Goal: Answer question/provide support

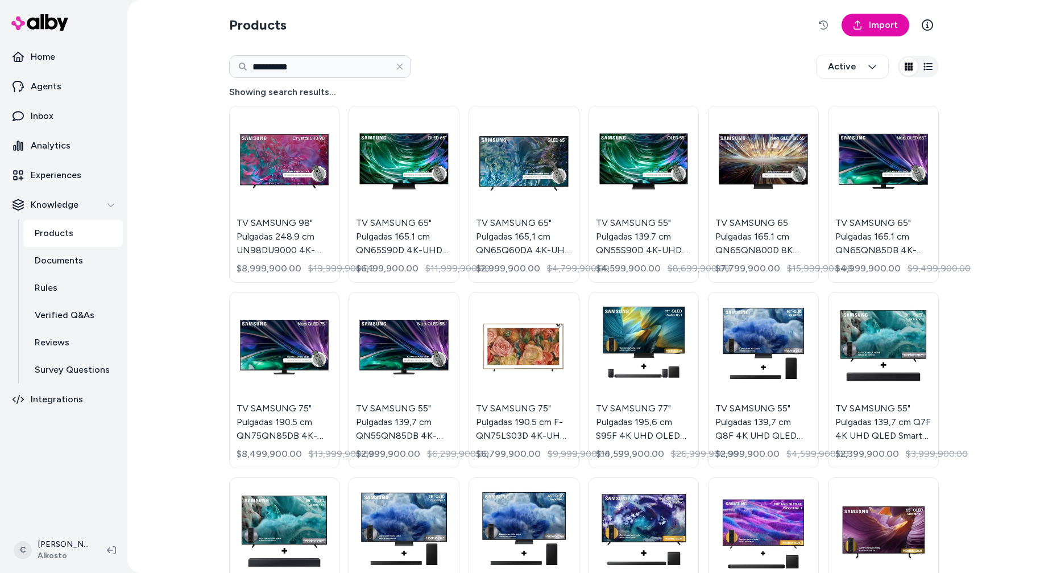
click at [51, 555] on html "**********" at bounding box center [520, 286] width 1040 height 573
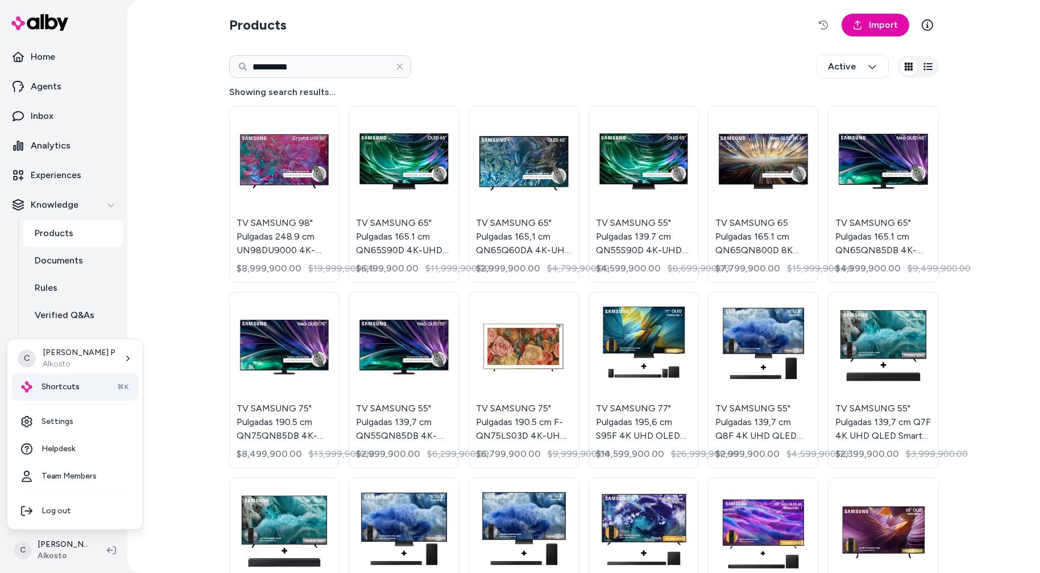
click at [100, 383] on div "Shortcuts ⌘K" at bounding box center [75, 386] width 126 height 27
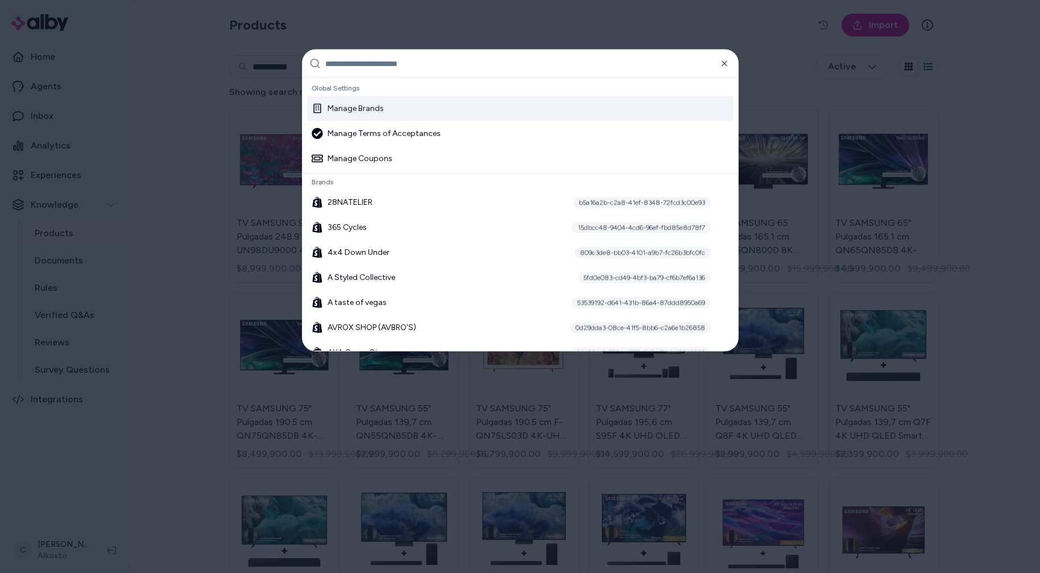
click at [411, 64] on input "text" at bounding box center [528, 63] width 406 height 27
click at [155, 160] on div at bounding box center [520, 286] width 1040 height 573
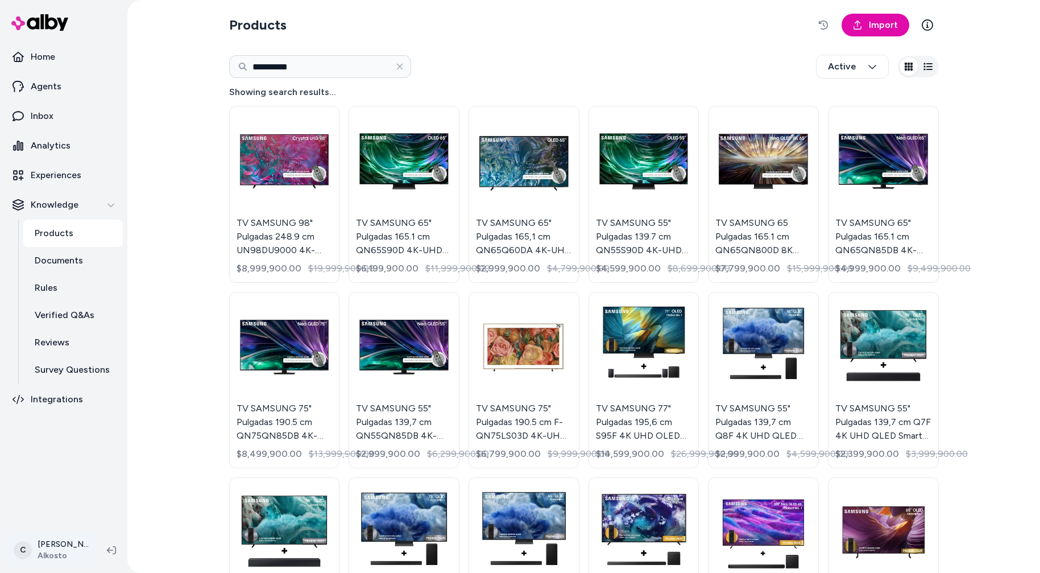
click at [82, 542] on html "**********" at bounding box center [520, 286] width 1040 height 573
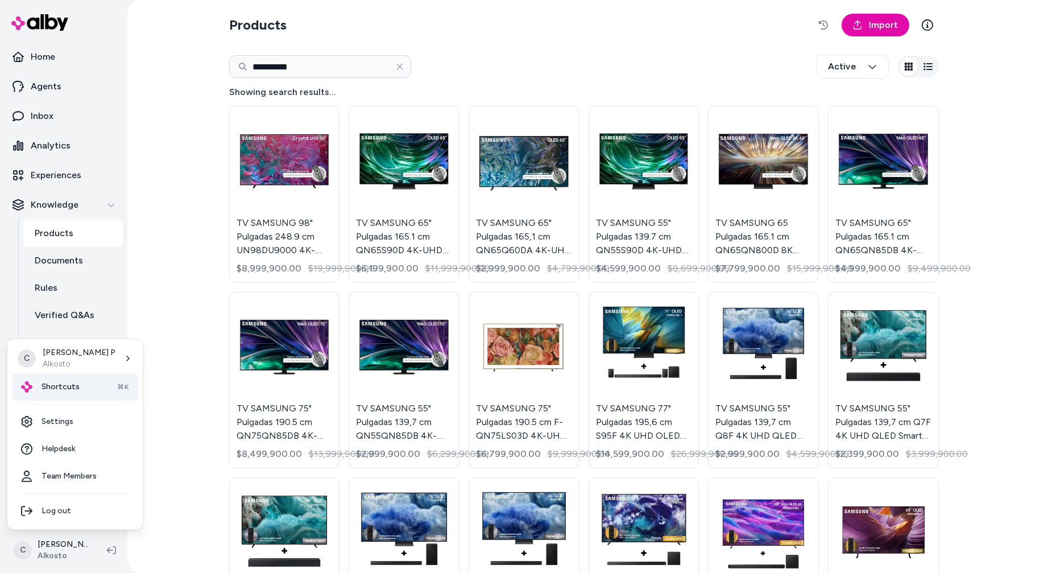
click at [71, 378] on div "Shortcuts ⌘K" at bounding box center [75, 386] width 126 height 27
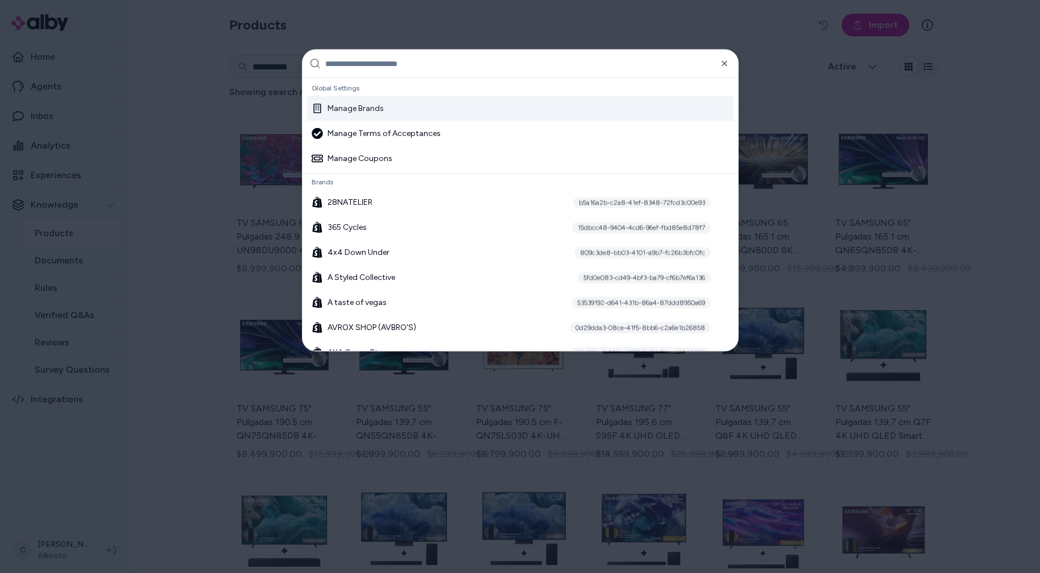
click at [370, 63] on input "text" at bounding box center [528, 63] width 406 height 27
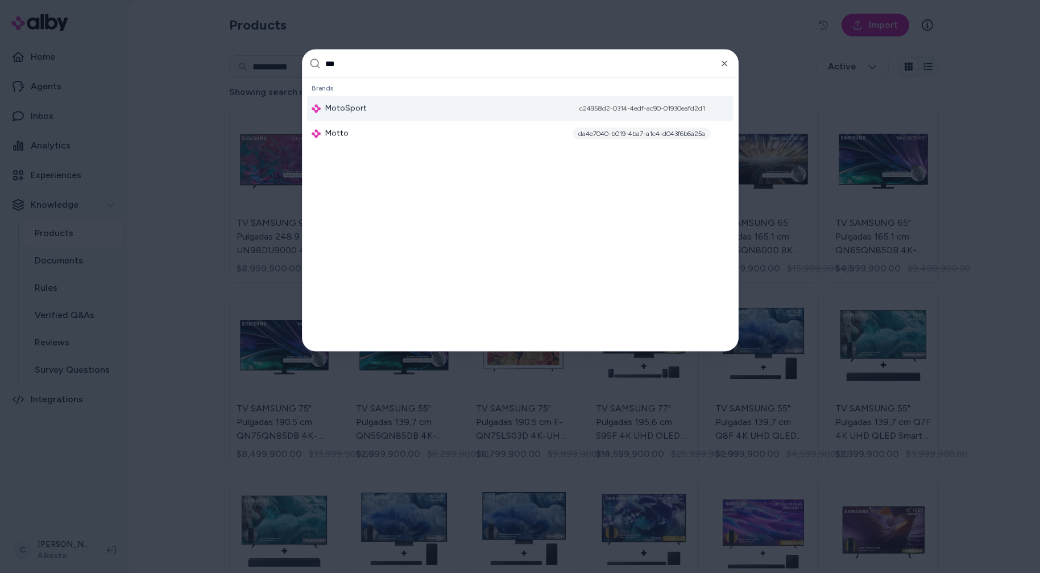
type input "****"
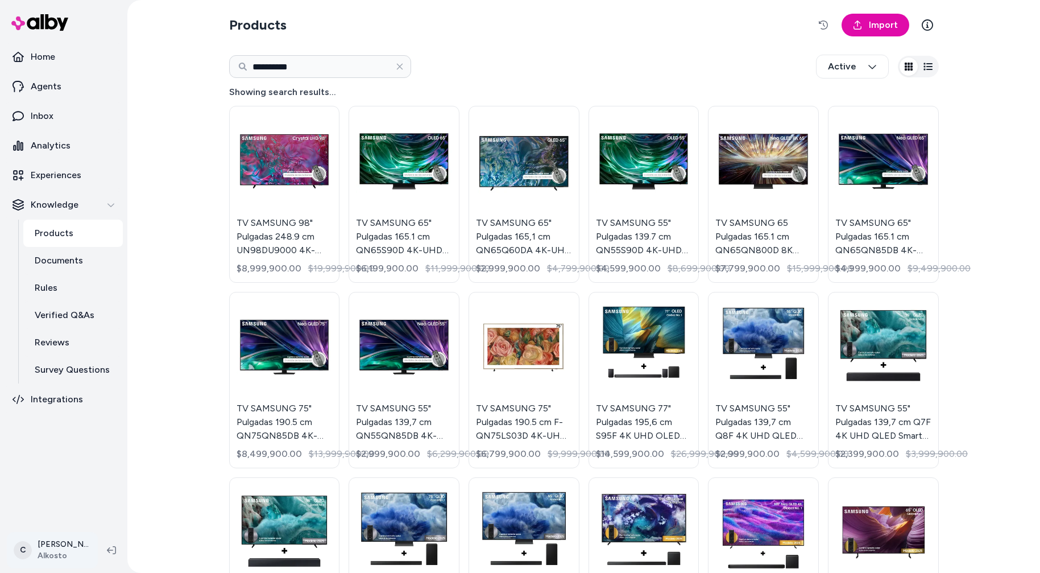
click at [56, 550] on html "**********" at bounding box center [520, 286] width 1040 height 573
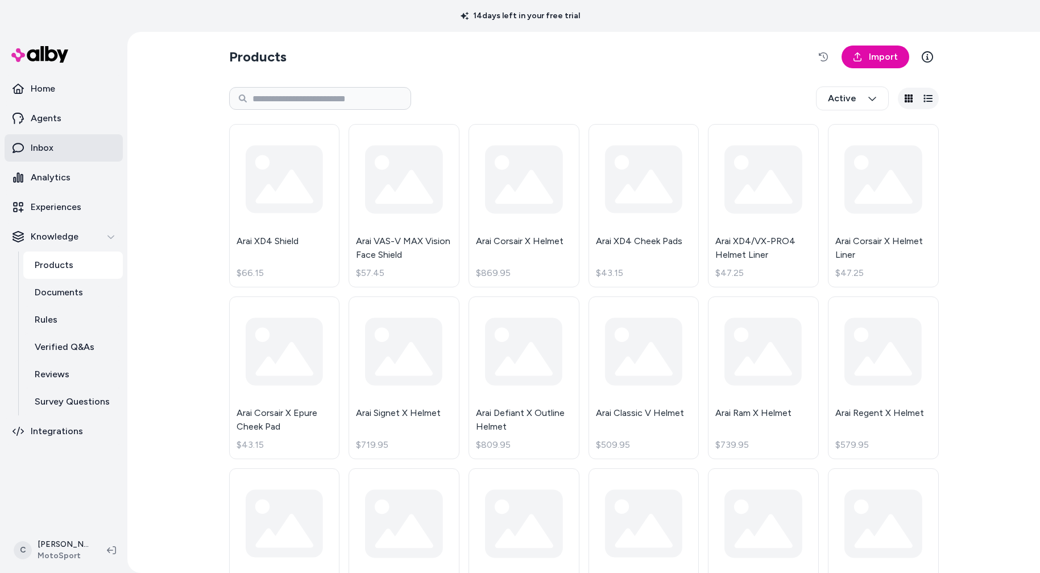
drag, startPoint x: 59, startPoint y: 127, endPoint x: 60, endPoint y: 141, distance: 13.8
click at [59, 127] on link "Agents" at bounding box center [64, 118] width 118 height 27
click at [61, 149] on link "Inbox" at bounding box center [64, 147] width 118 height 27
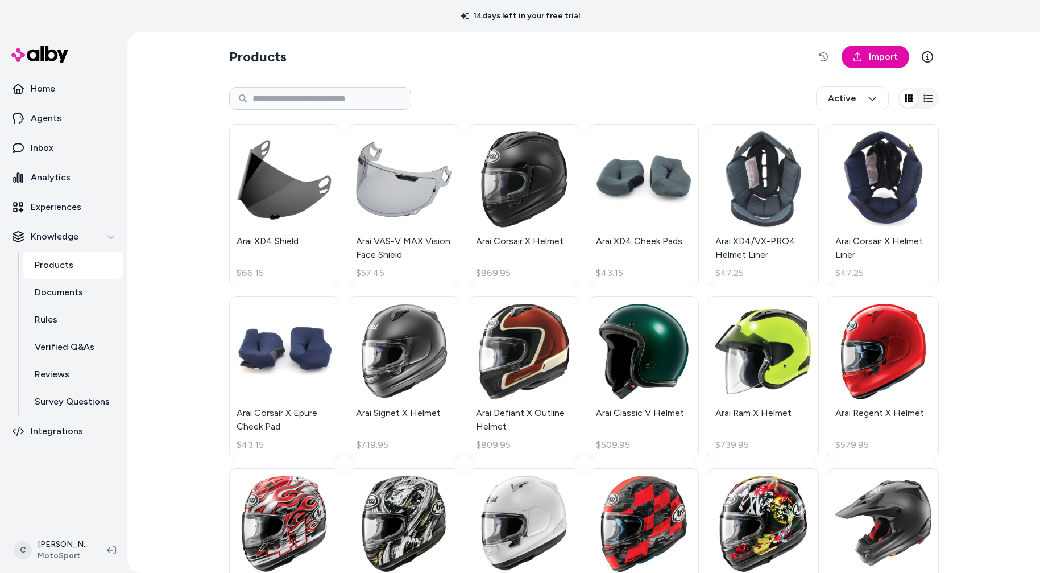
click at [527, 59] on section "Products Import" at bounding box center [584, 57] width 710 height 32
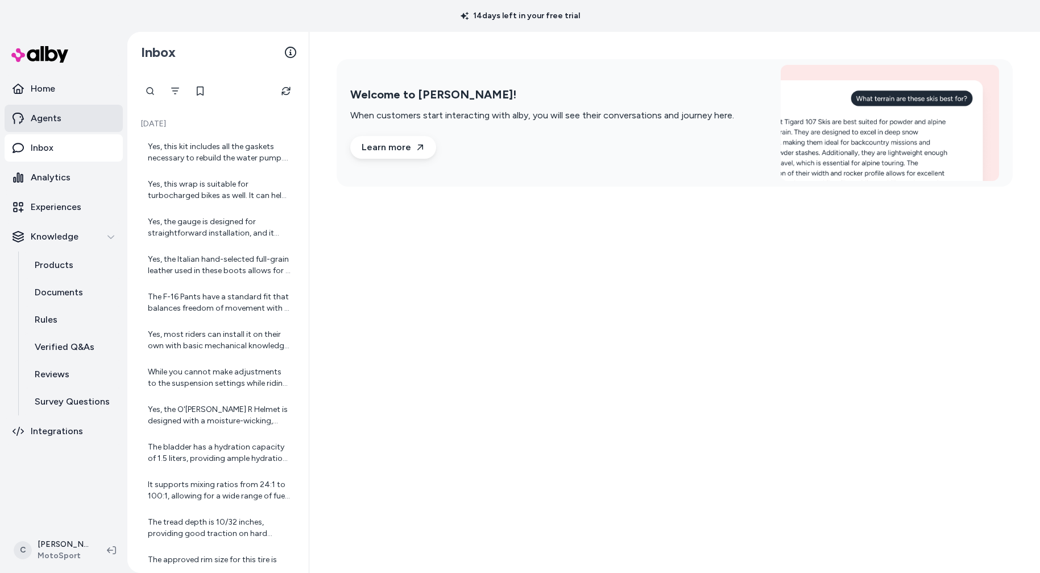
click at [69, 111] on link "Agents" at bounding box center [64, 118] width 118 height 27
click at [220, 148] on div "Yes, this kit includes all the gaskets necessary to rebuild the water pump. It’…" at bounding box center [219, 152] width 143 height 23
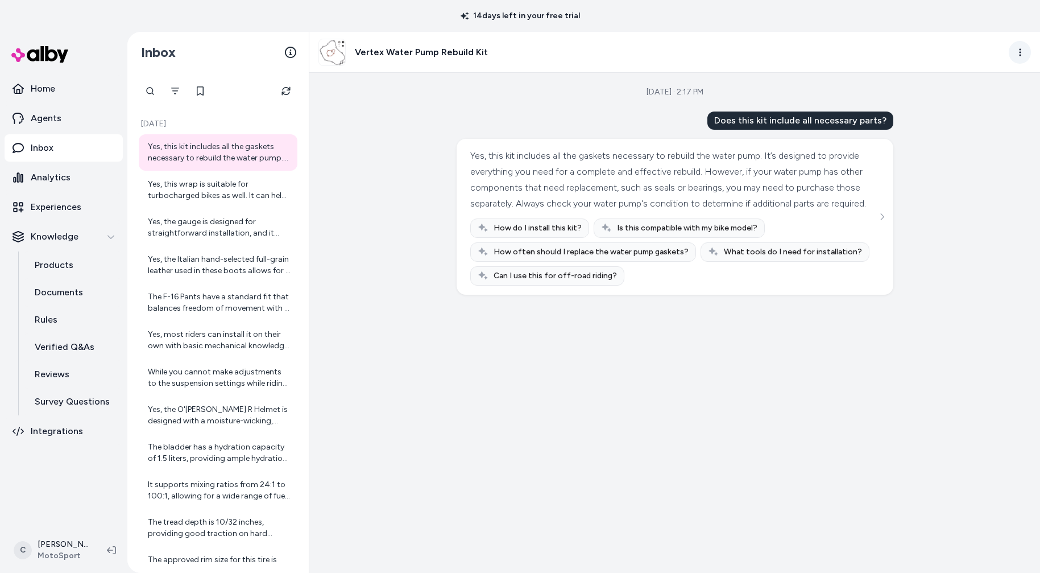
click at [1021, 44] on html "14 days left in your free trial Home Agents Inbox Analytics Experiences Knowled…" at bounding box center [520, 286] width 1040 height 573
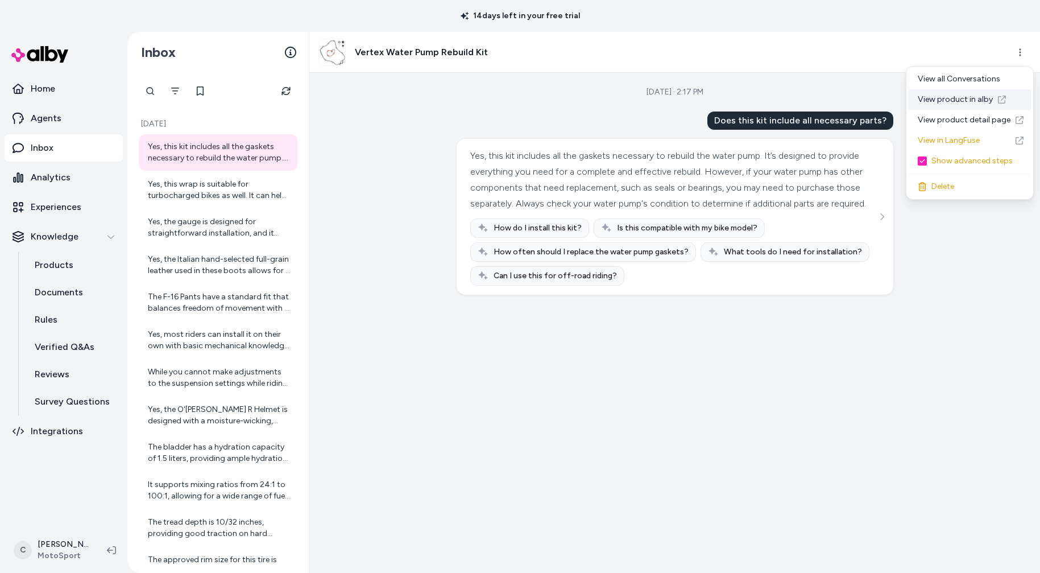
click at [978, 98] on link "View product in alby" at bounding box center [970, 99] width 122 height 20
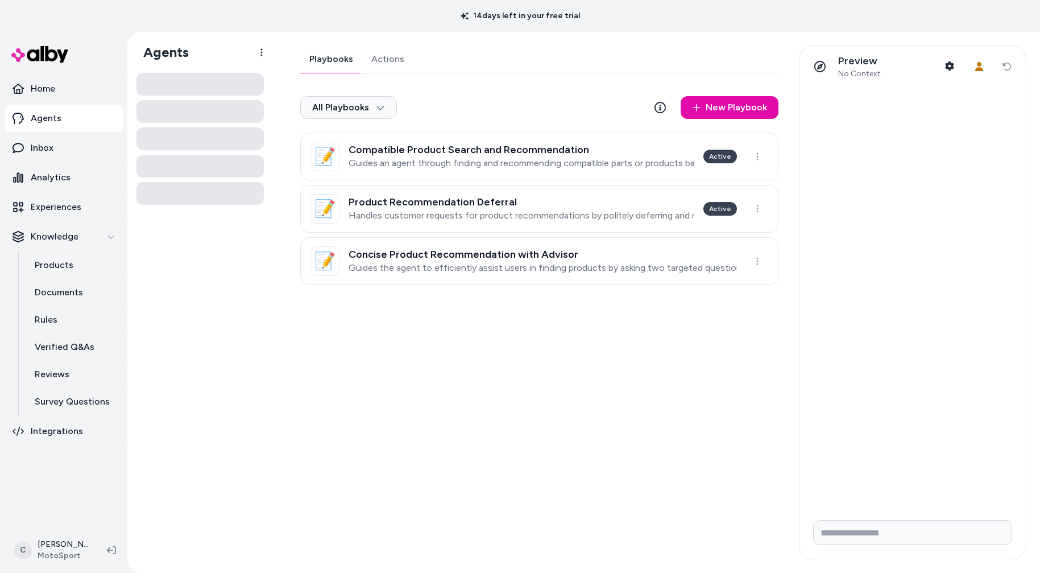
click at [383, 63] on link "Actions" at bounding box center [387, 59] width 51 height 27
click at [382, 61] on link "Actions" at bounding box center [387, 59] width 51 height 27
click at [337, 58] on link "Playbooks" at bounding box center [330, 59] width 61 height 27
click at [377, 60] on link "Actions" at bounding box center [387, 59] width 51 height 27
drag, startPoint x: 201, startPoint y: 284, endPoint x: 184, endPoint y: 259, distance: 30.3
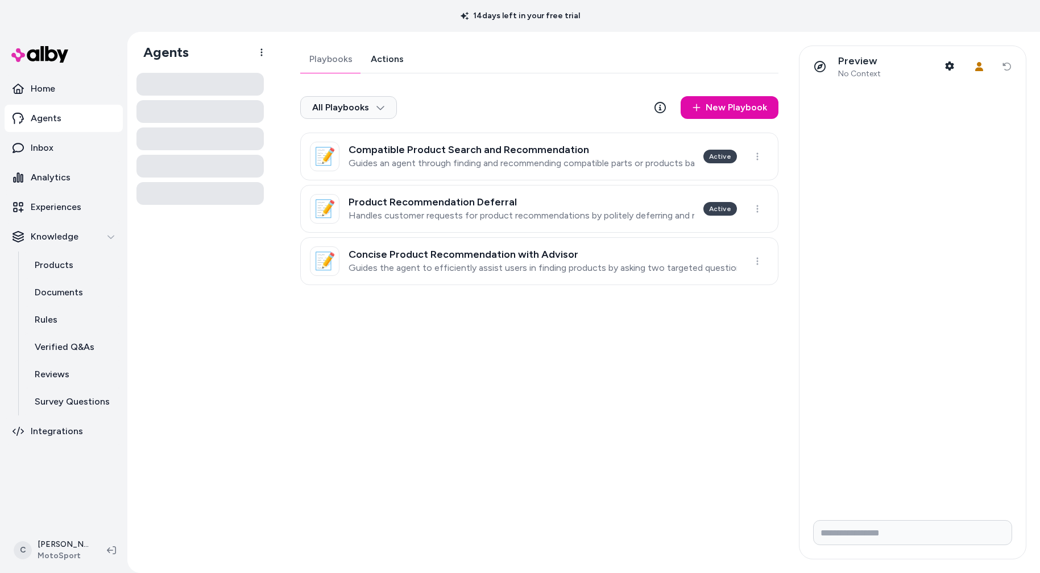
click at [201, 284] on div at bounding box center [200, 318] width 127 height 491
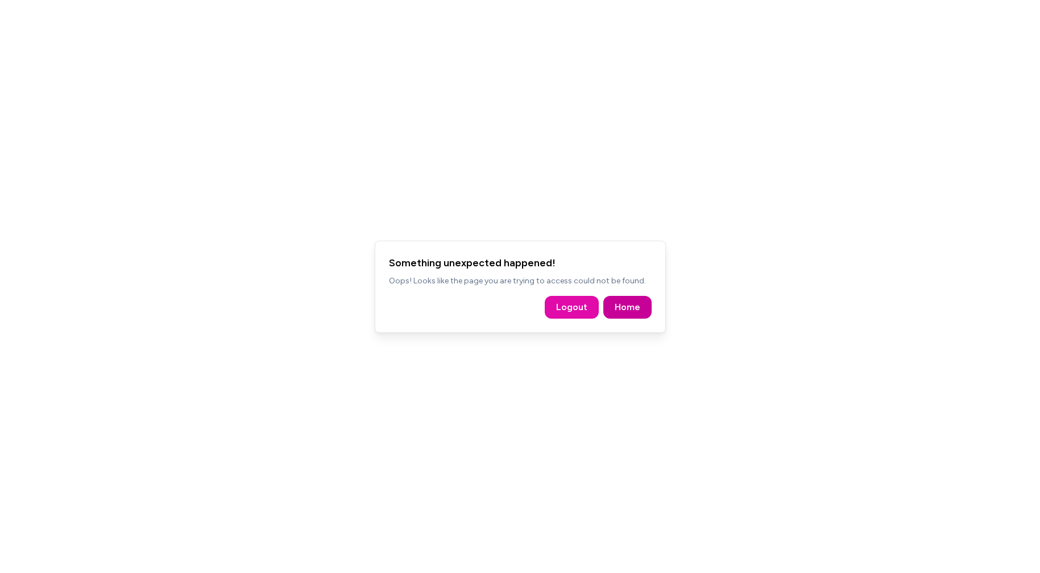
click at [609, 314] on button "Home" at bounding box center [628, 307] width 48 height 23
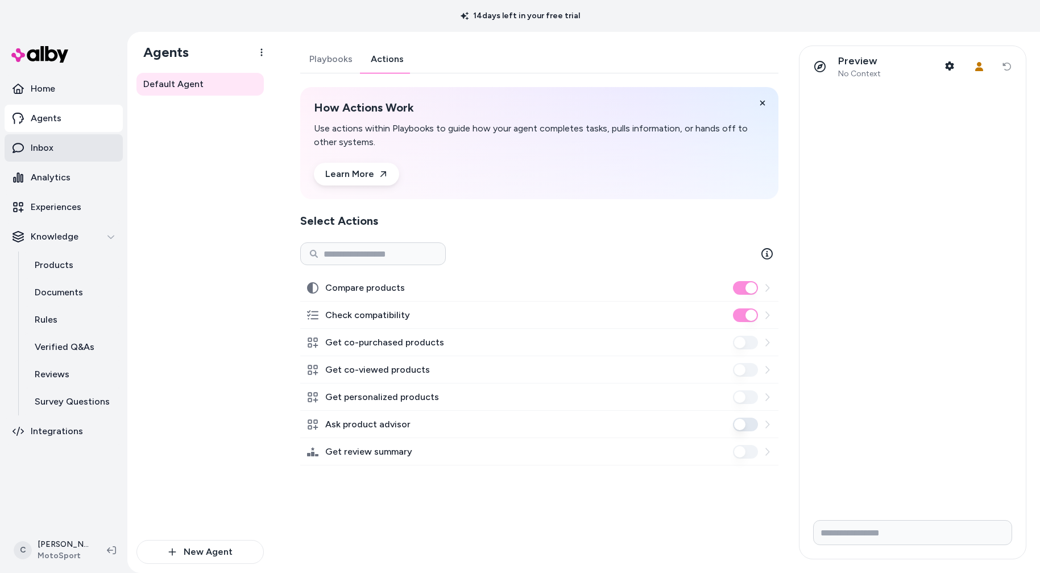
click at [44, 141] on p "Inbox" at bounding box center [42, 148] width 23 height 14
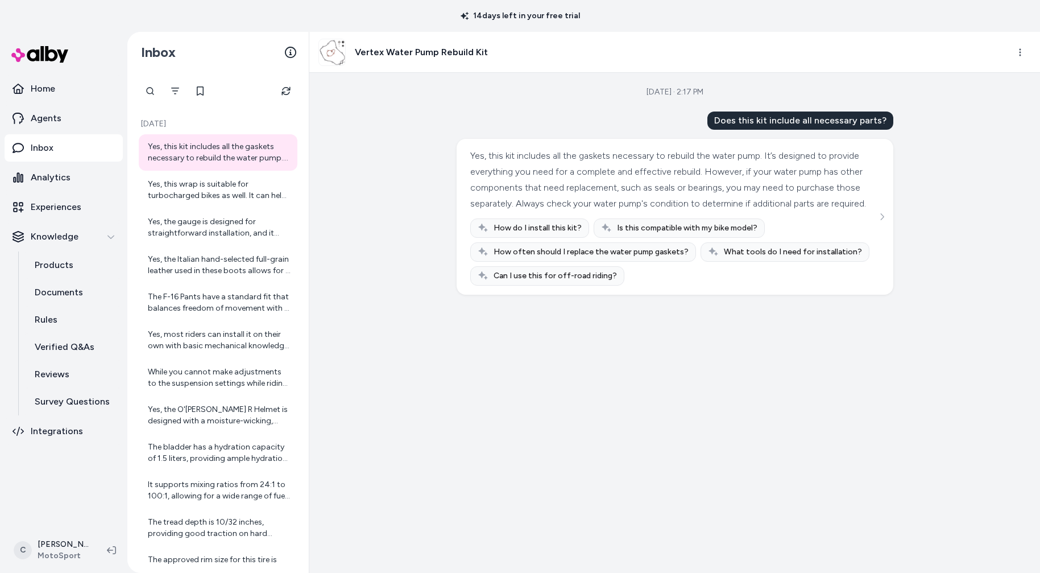
click at [152, 95] on div at bounding box center [150, 91] width 23 height 23
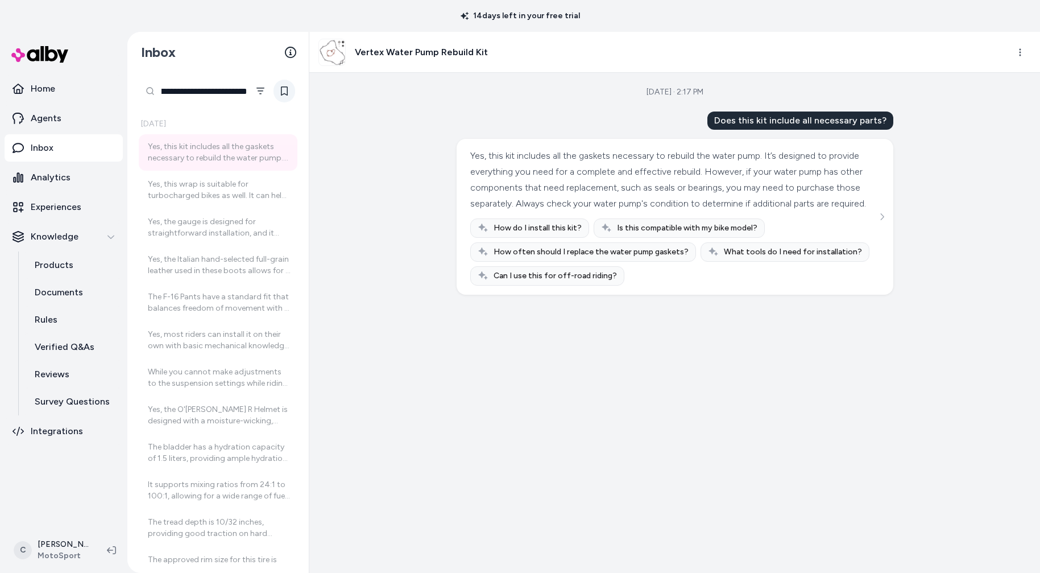
scroll to position [0, 31]
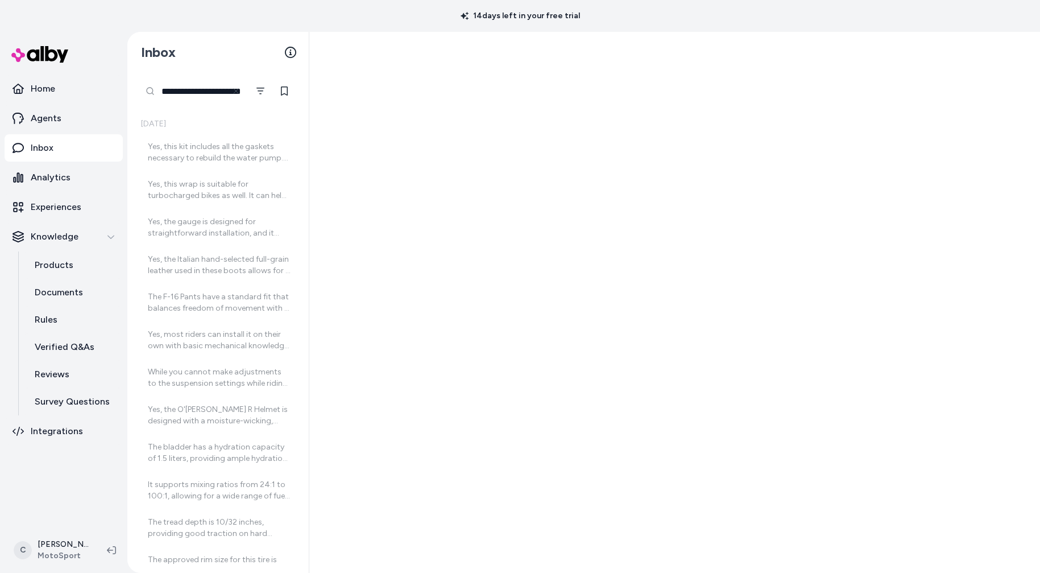
scroll to position [0, 16]
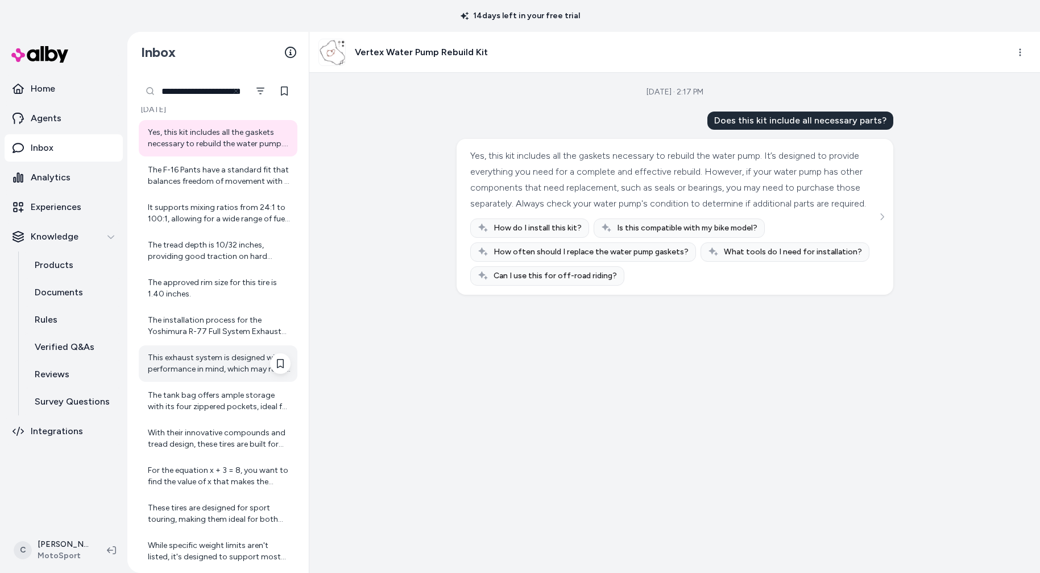
scroll to position [138, 0]
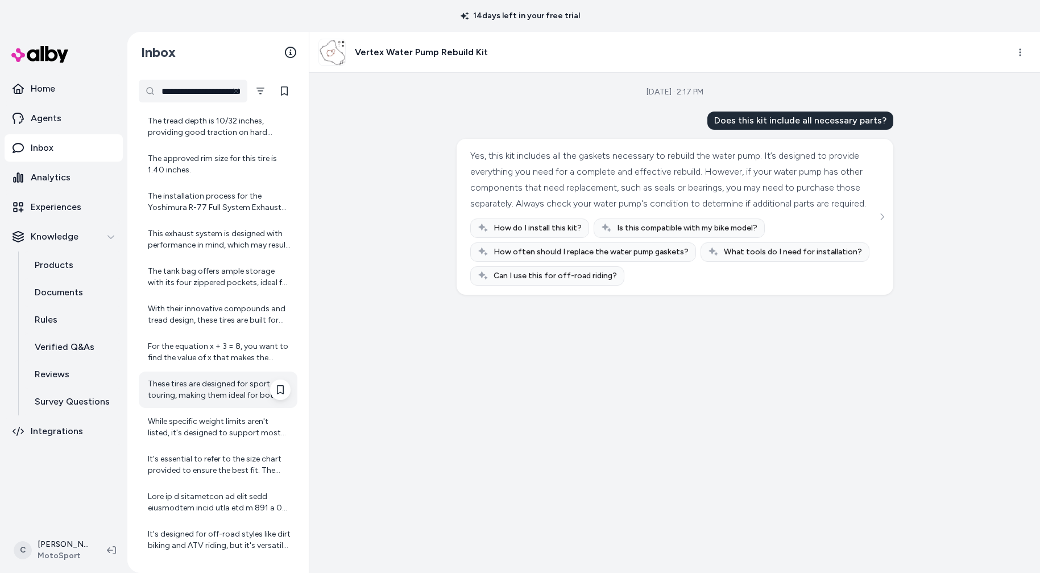
click at [222, 392] on div "These tires are designed for sport touring, making them ideal for both commutin…" at bounding box center [219, 389] width 143 height 23
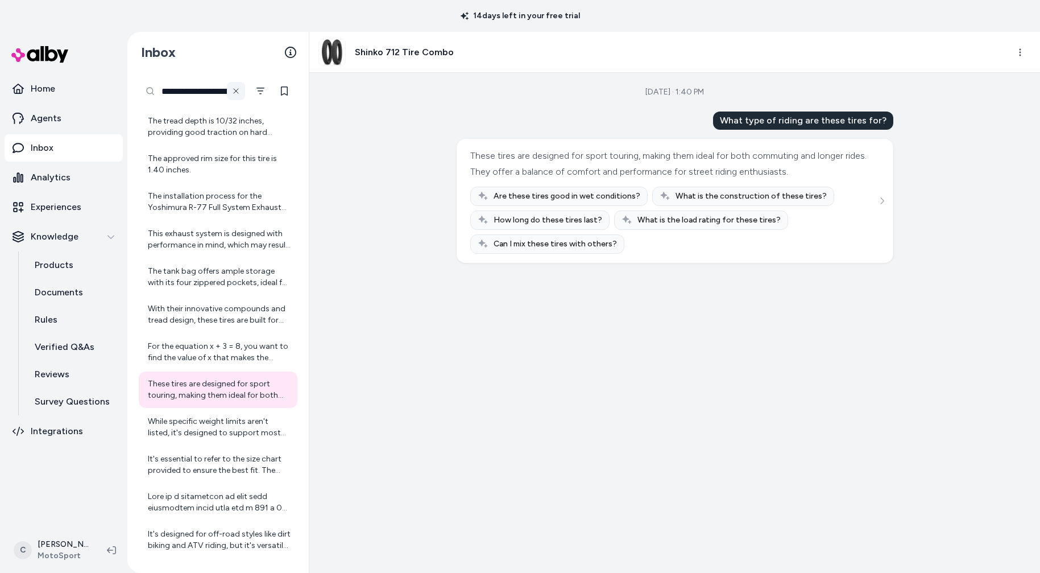
scroll to position [0, 16]
click at [235, 91] on icon at bounding box center [236, 91] width 5 height 5
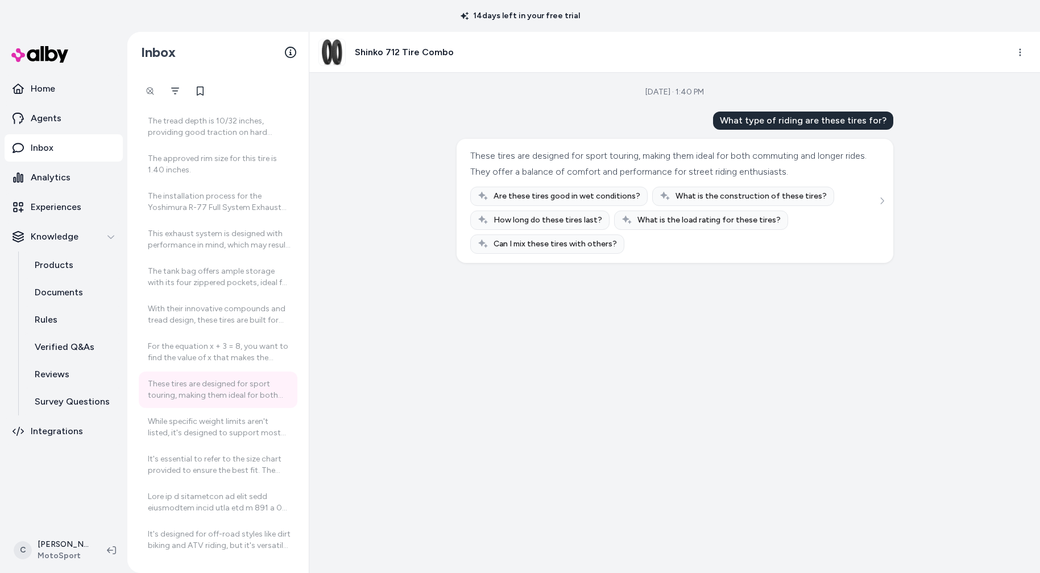
click at [156, 88] on div "**********" at bounding box center [150, 91] width 23 height 23
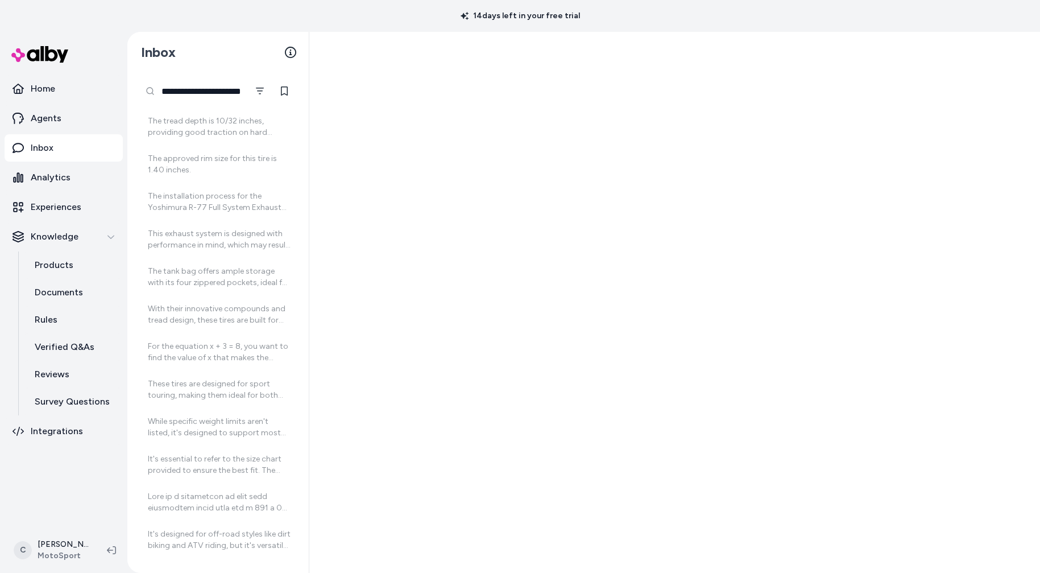
scroll to position [0, 16]
click at [214, 94] on input "**********" at bounding box center [193, 91] width 108 height 23
click at [214, 94] on input "**********" at bounding box center [193, 91] width 109 height 23
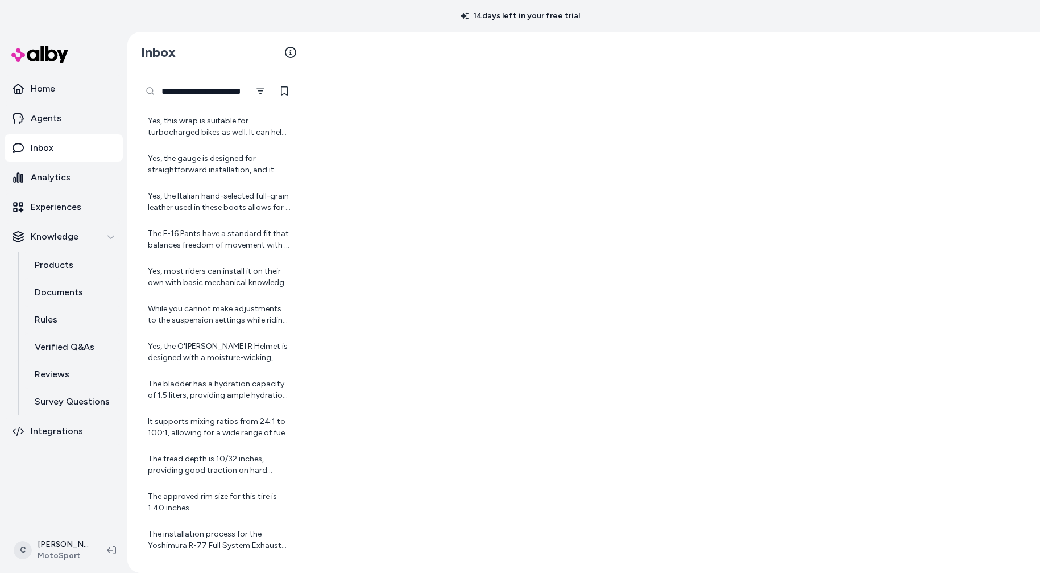
click at [214, 94] on input "**********" at bounding box center [193, 91] width 109 height 23
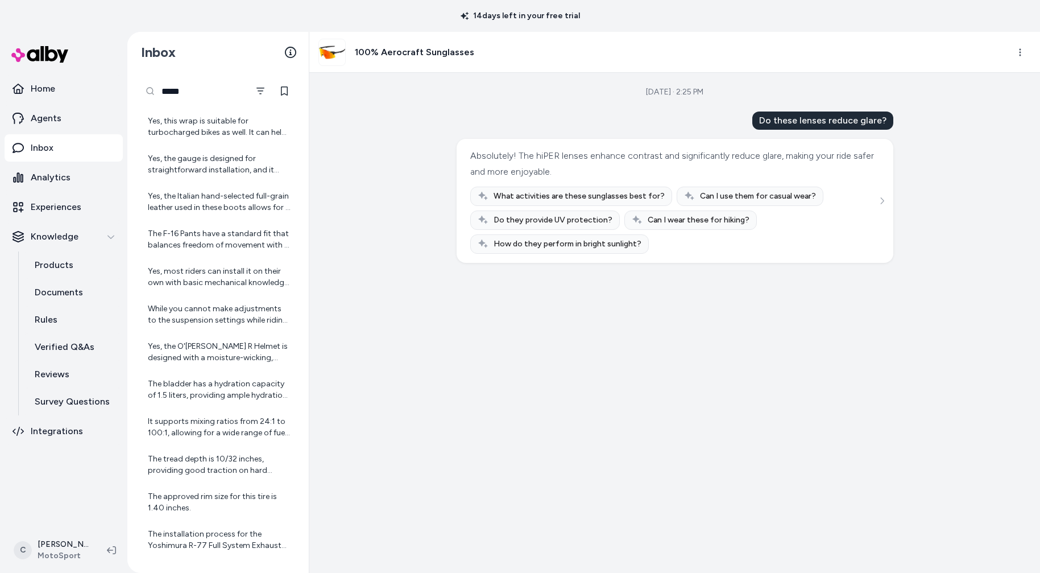
scroll to position [476, 0]
type input "**********"
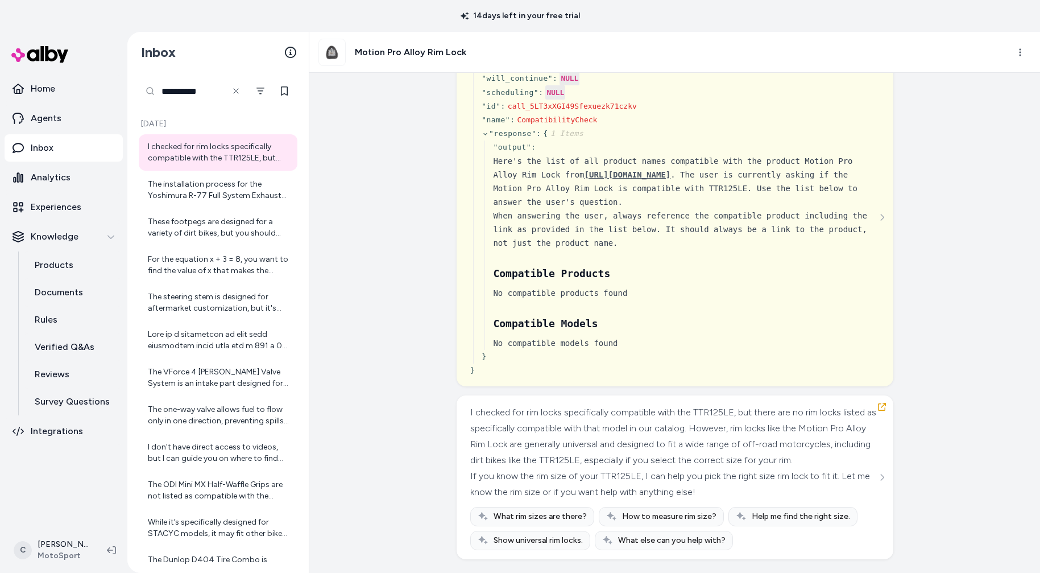
scroll to position [1462, 0]
click at [202, 197] on div "The installation process for the Yoshimura R-77 Full System Exhaust generally i…" at bounding box center [219, 190] width 143 height 23
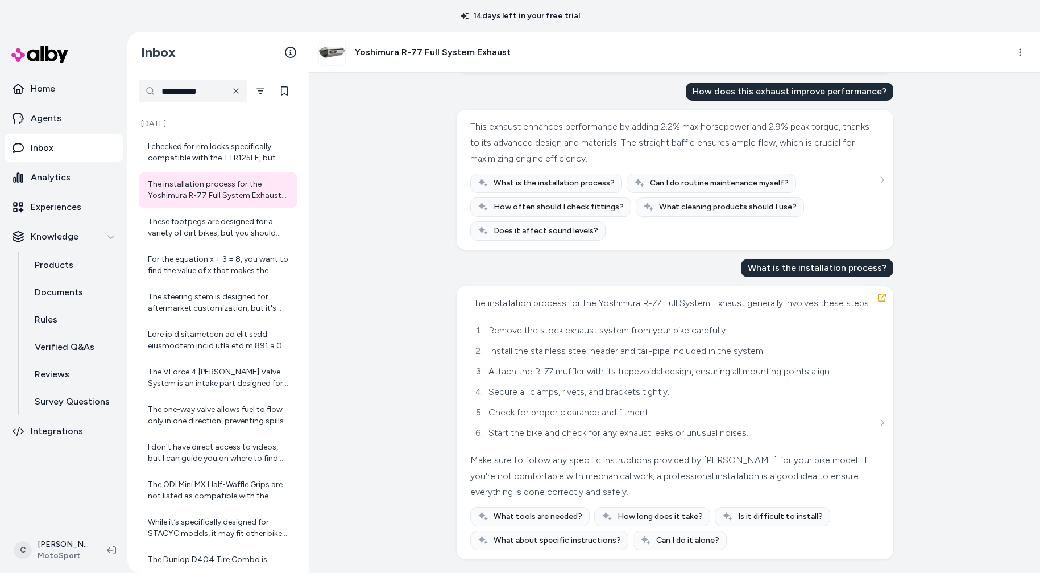
scroll to position [366, 0]
click at [225, 243] on div "These footpegs are designed for a variety of dirt bikes, but you should check c…" at bounding box center [218, 227] width 159 height 36
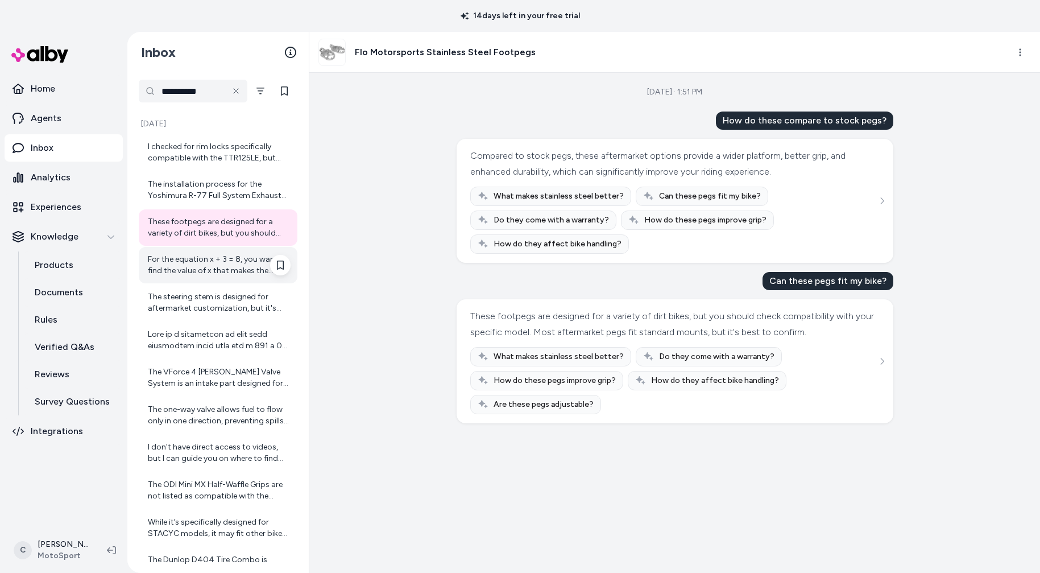
click at [231, 266] on div "For the equation x + 3 = 8, you want to find the value of x that makes the equa…" at bounding box center [219, 265] width 143 height 23
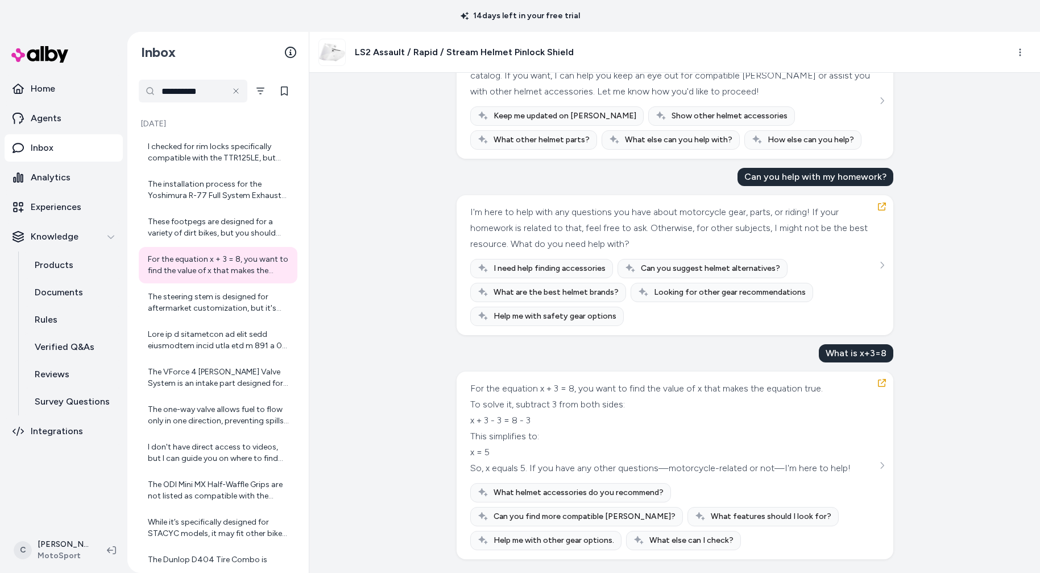
scroll to position [2029, 0]
click at [181, 297] on div "The steering stem is designed for aftermarket customization, but it's best to c…" at bounding box center [219, 302] width 143 height 23
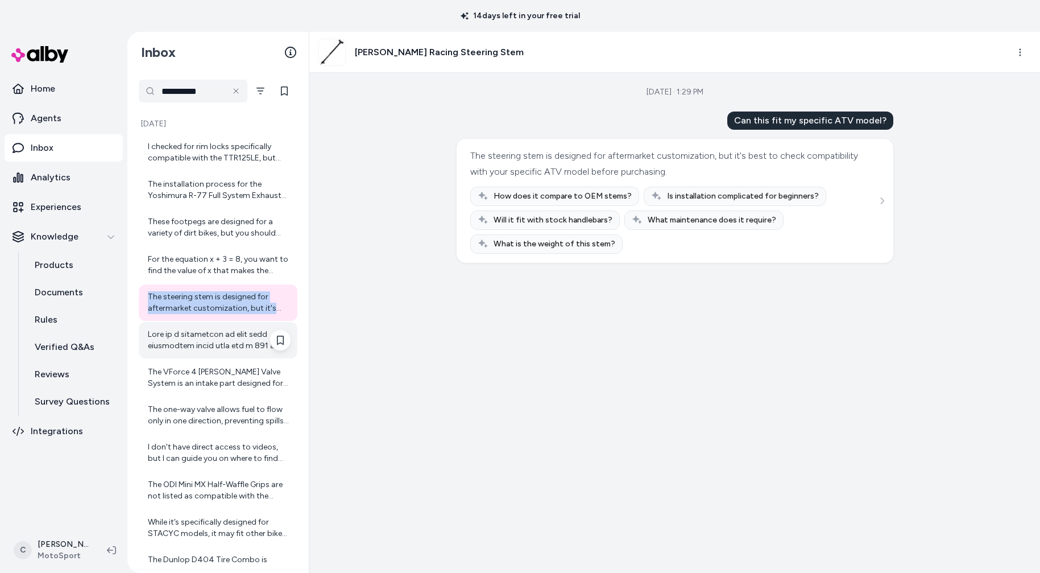
click at [217, 339] on div at bounding box center [219, 340] width 143 height 23
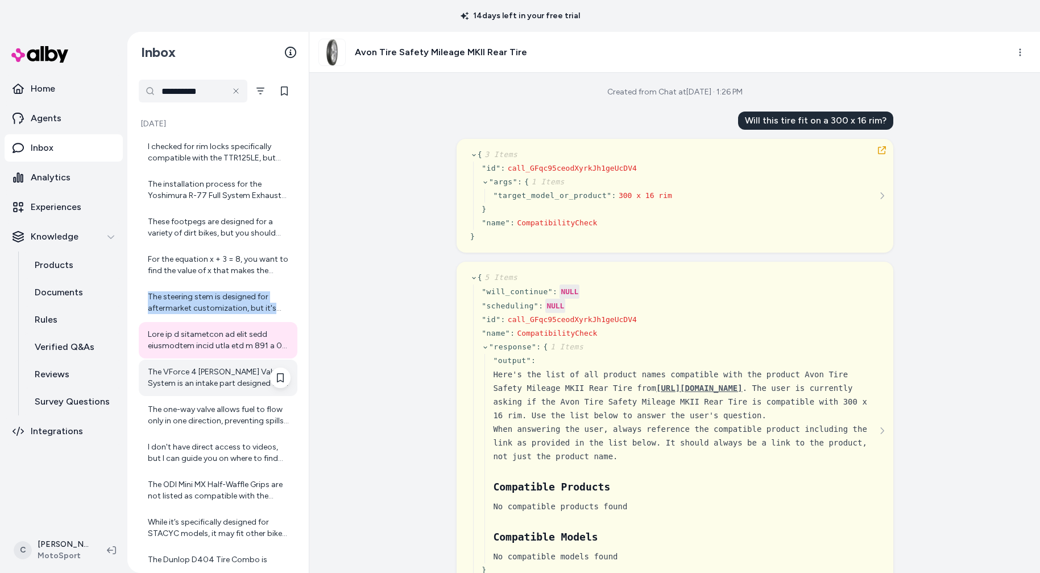
click at [224, 379] on div "The VForce 4 Reed Valve System is an intake part designed for off-road dirt bik…" at bounding box center [219, 377] width 143 height 23
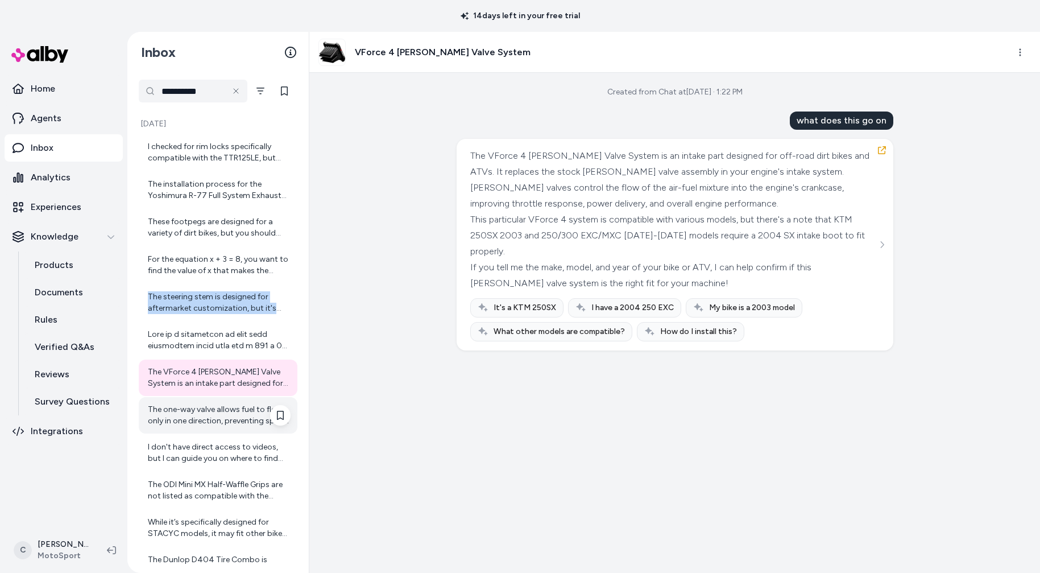
click at [168, 415] on div "The one-way valve allows fuel to flow only in one direction, preventing spills …" at bounding box center [219, 415] width 143 height 23
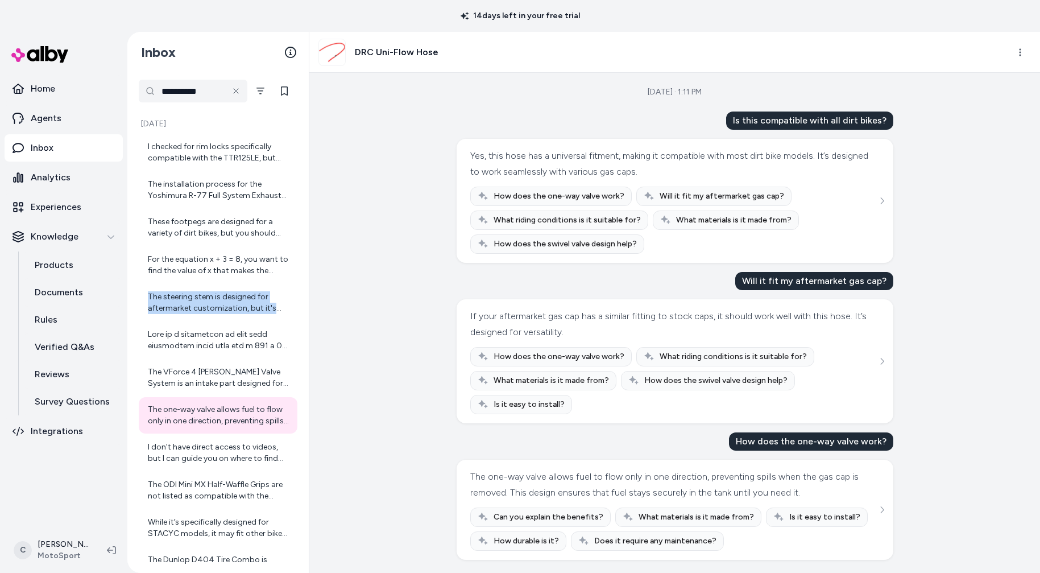
scroll to position [1, 0]
click at [245, 338] on div at bounding box center [219, 340] width 143 height 23
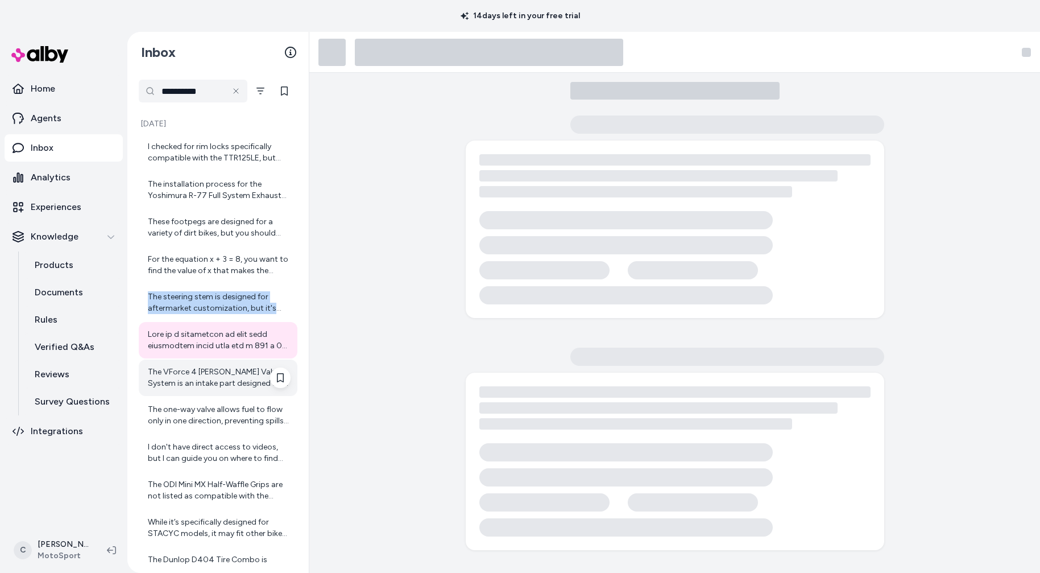
click at [249, 375] on div "The VForce 4 Reed Valve System is an intake part designed for off-road dirt bik…" at bounding box center [219, 377] width 143 height 23
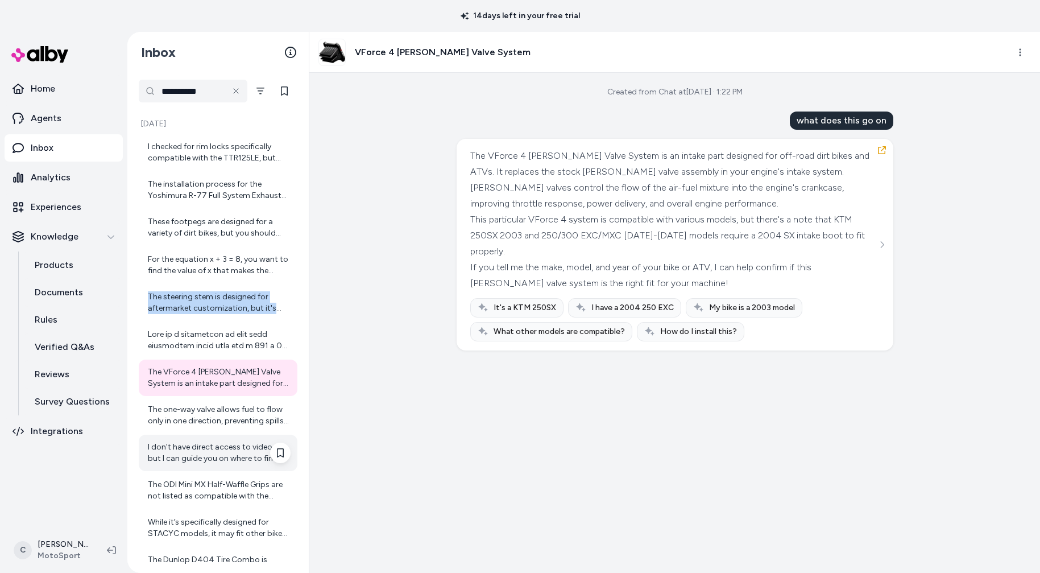
click at [234, 466] on div "I don't have direct access to videos, but I can guide you on where to find exce…" at bounding box center [218, 453] width 159 height 36
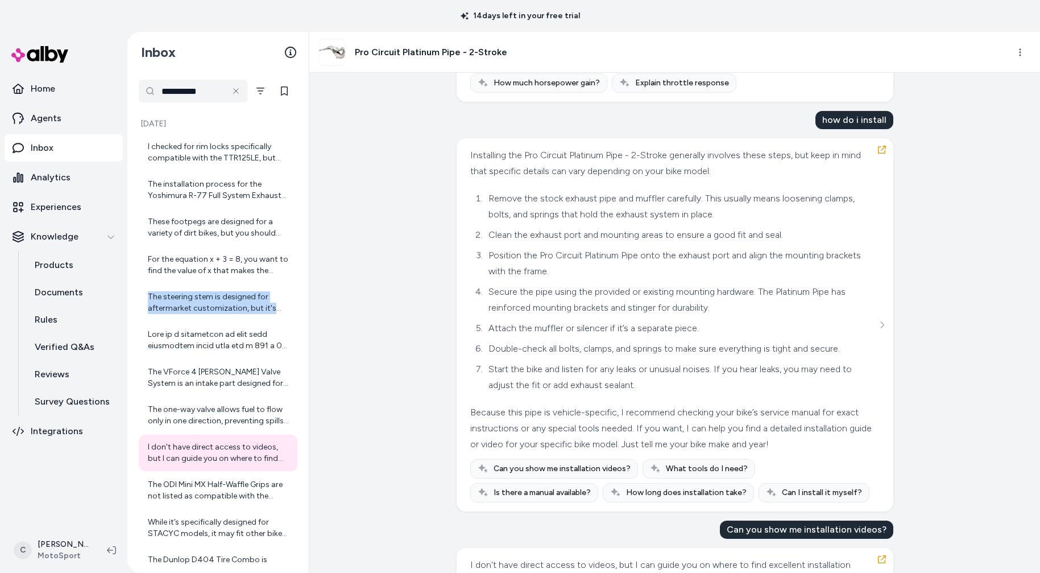
scroll to position [953, 0]
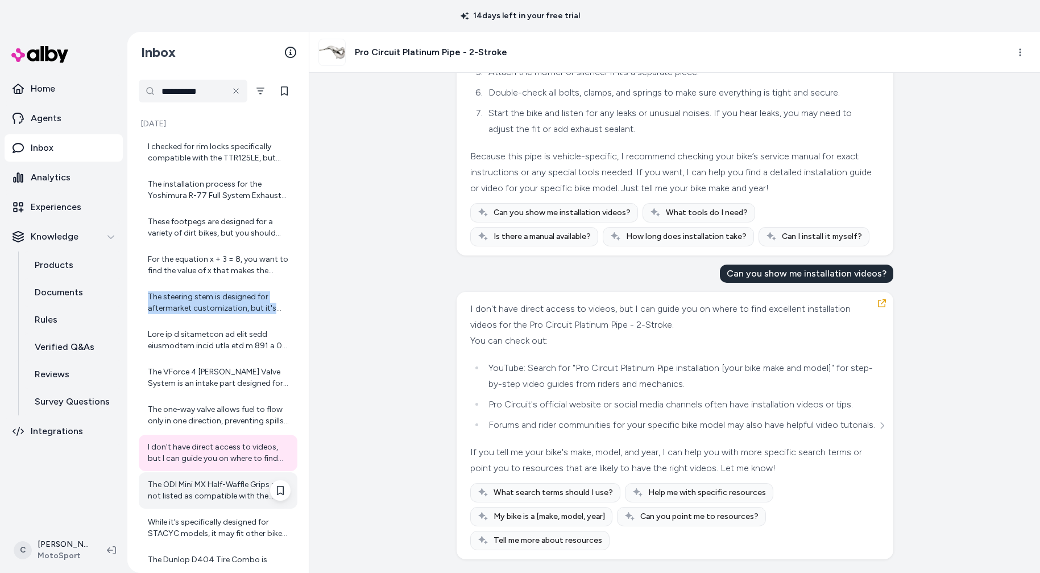
click at [161, 495] on div "The ODI Mini MX Half-Waffle Grips are not listed as compatible with the Stacyc …" at bounding box center [219, 490] width 143 height 23
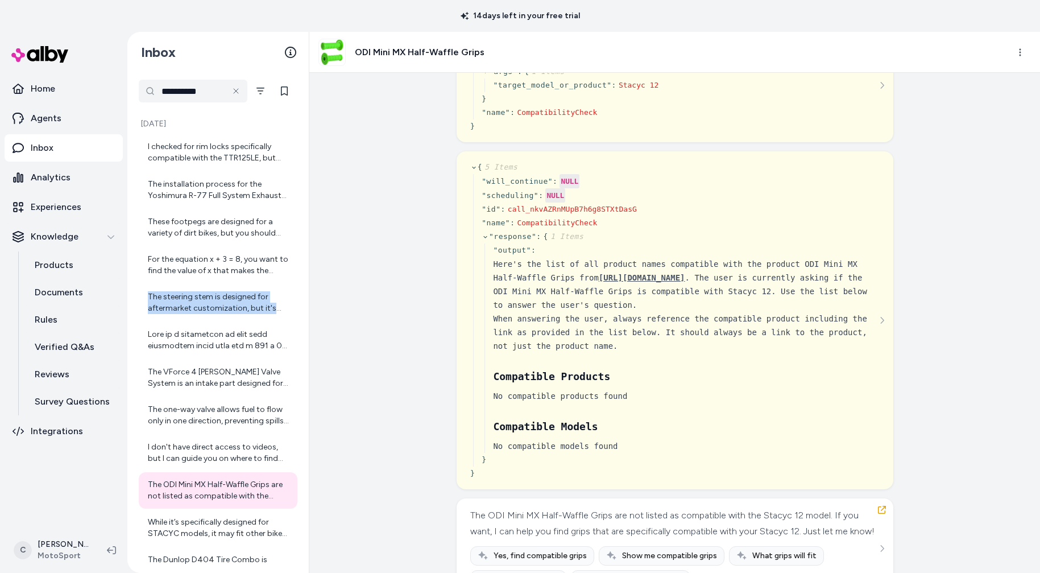
scroll to position [166, 0]
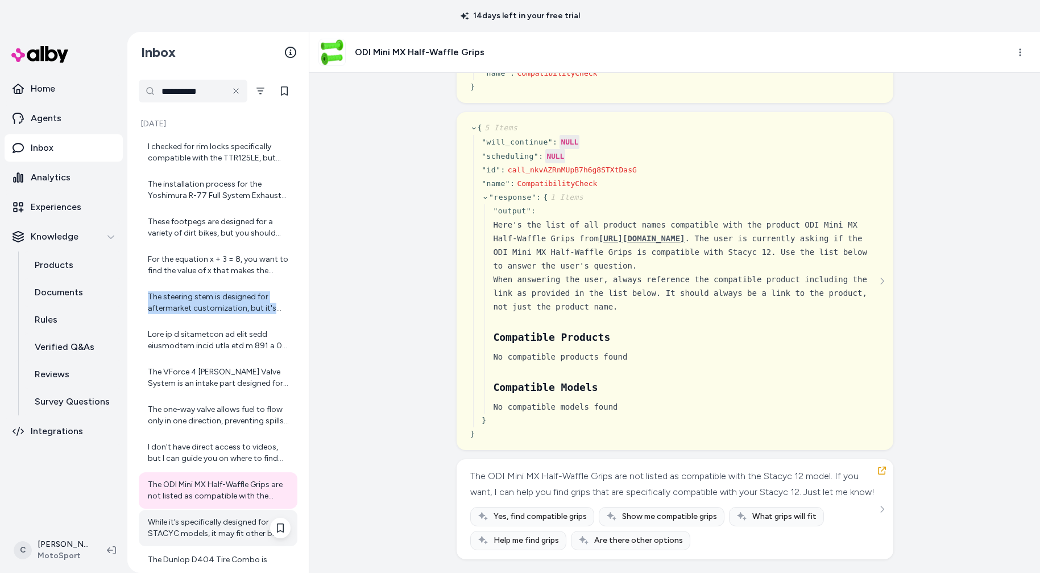
click at [206, 526] on div "While it’s specifically designed for STACYC models, it may fit other bikes with…" at bounding box center [219, 527] width 143 height 23
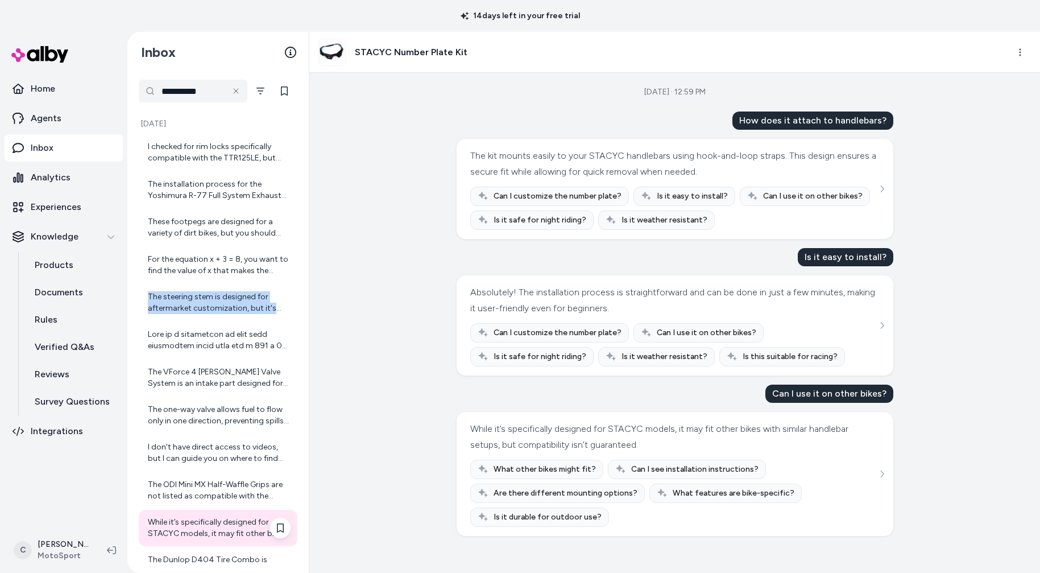
scroll to position [138, 0]
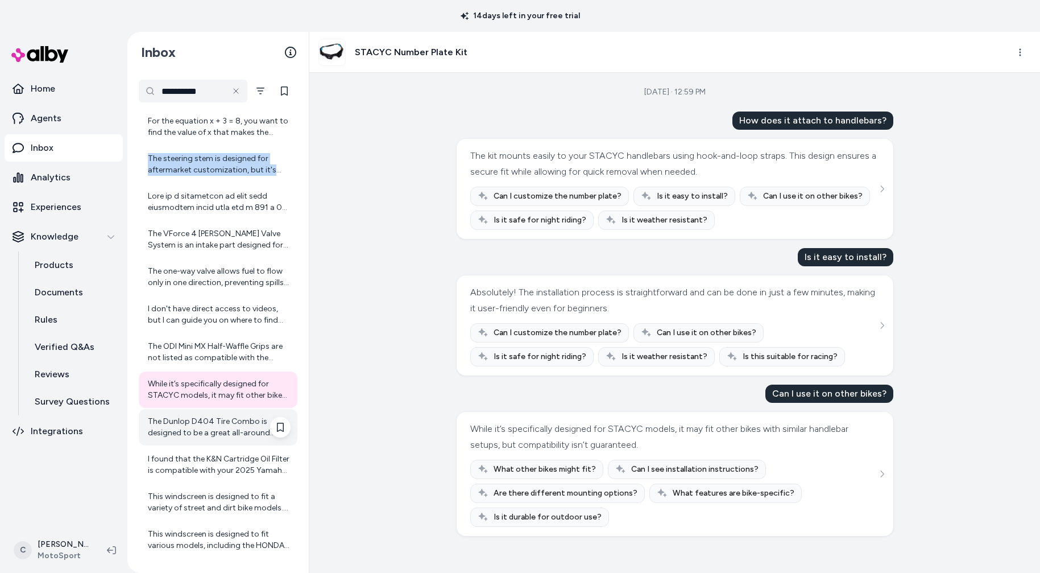
click at [178, 439] on div "The Dunlop D404 Tire Combo is designed to be a great all-around motorcycle tire…" at bounding box center [218, 427] width 159 height 36
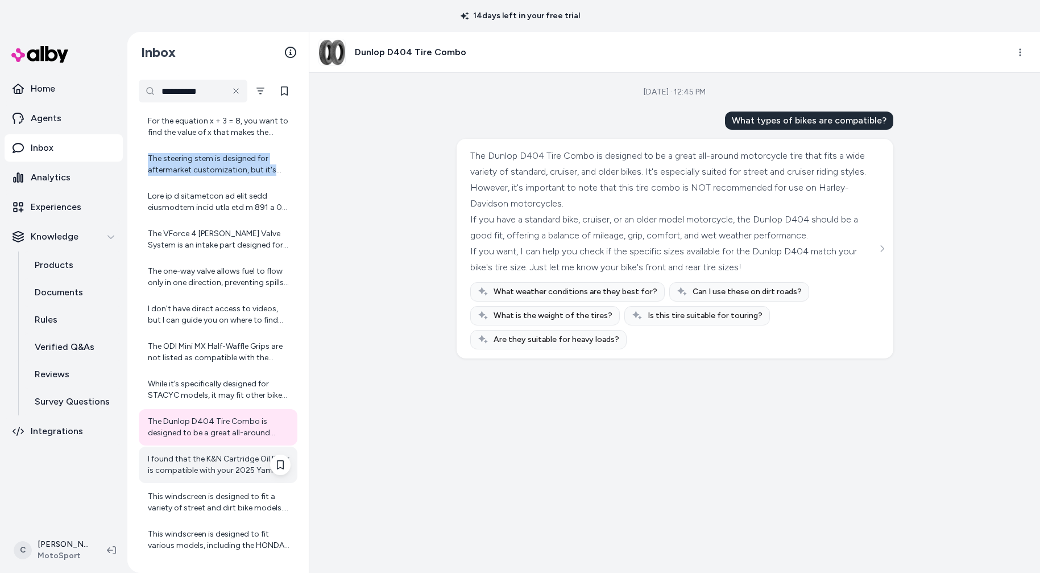
click at [198, 464] on div "I found that the K&N Cartridge Oil Filter is compatible with your 2025 Yamaha R…" at bounding box center [219, 464] width 143 height 23
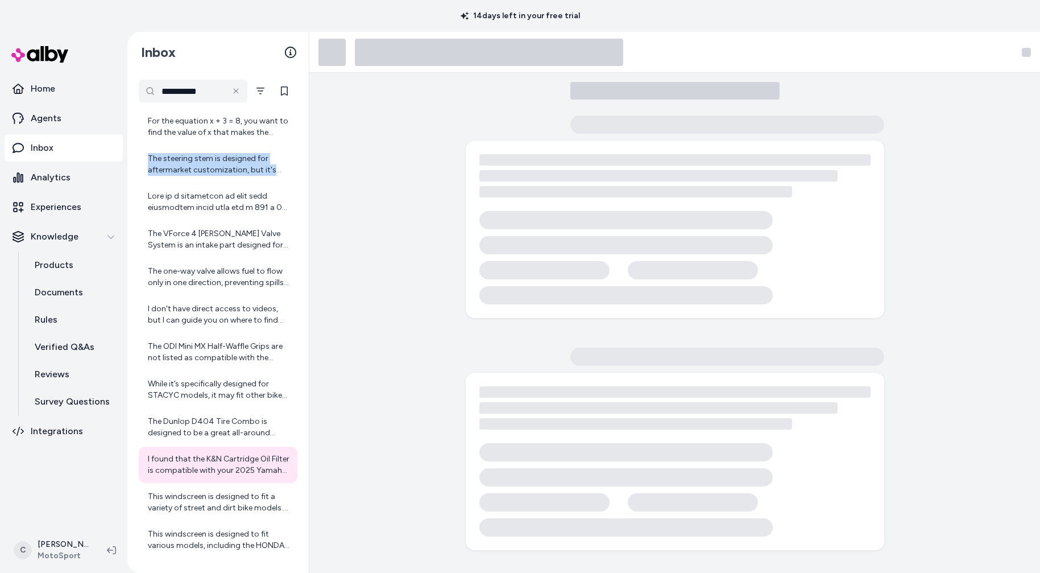
click at [214, 513] on div "This windscreen is designed to fit a variety of street and dirt bike models. It…" at bounding box center [219, 502] width 143 height 23
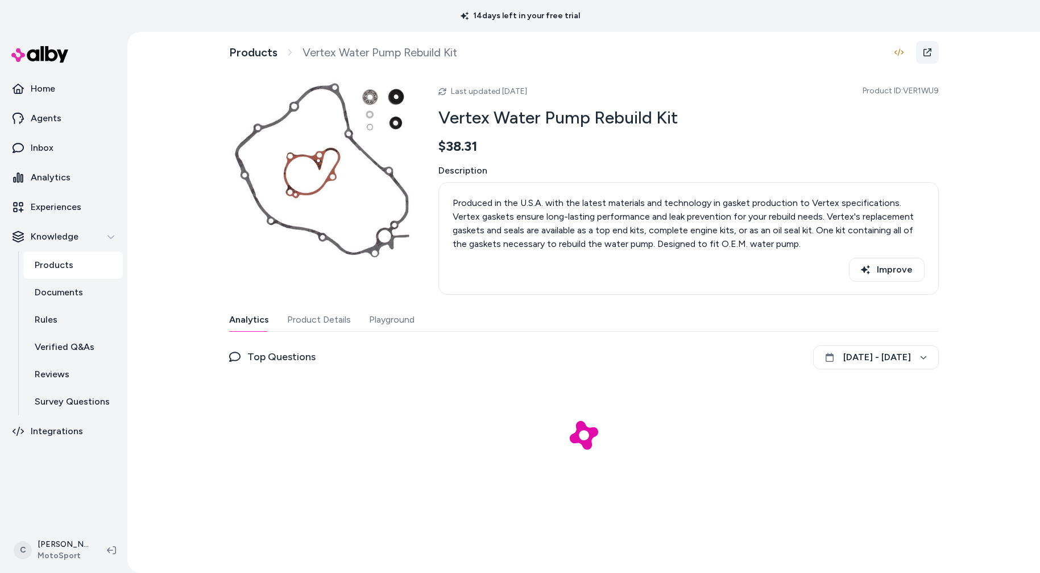
click at [927, 51] on icon at bounding box center [927, 52] width 9 height 9
